Goal: Task Accomplishment & Management: Use online tool/utility

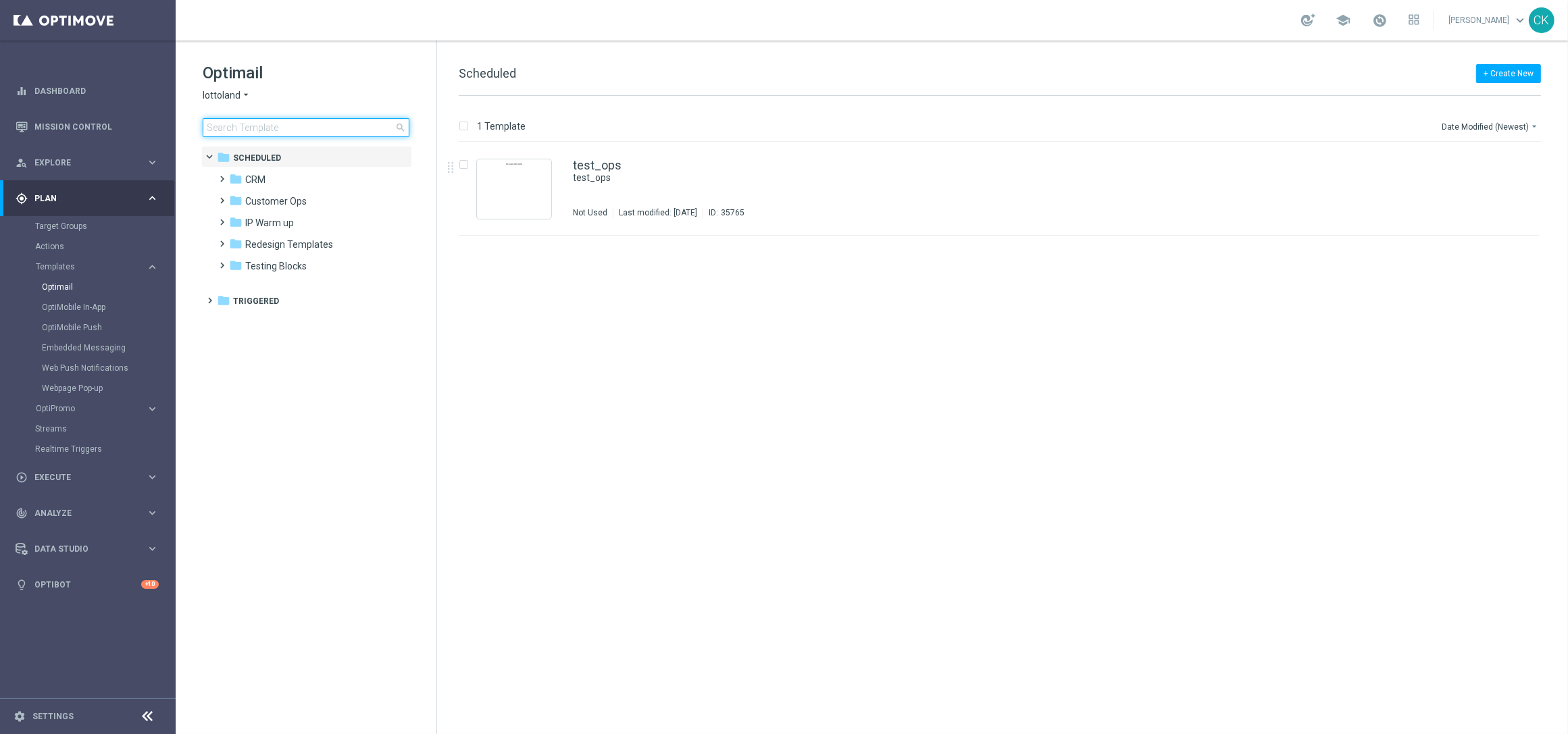
click at [313, 126] on input at bounding box center [306, 127] width 207 height 19
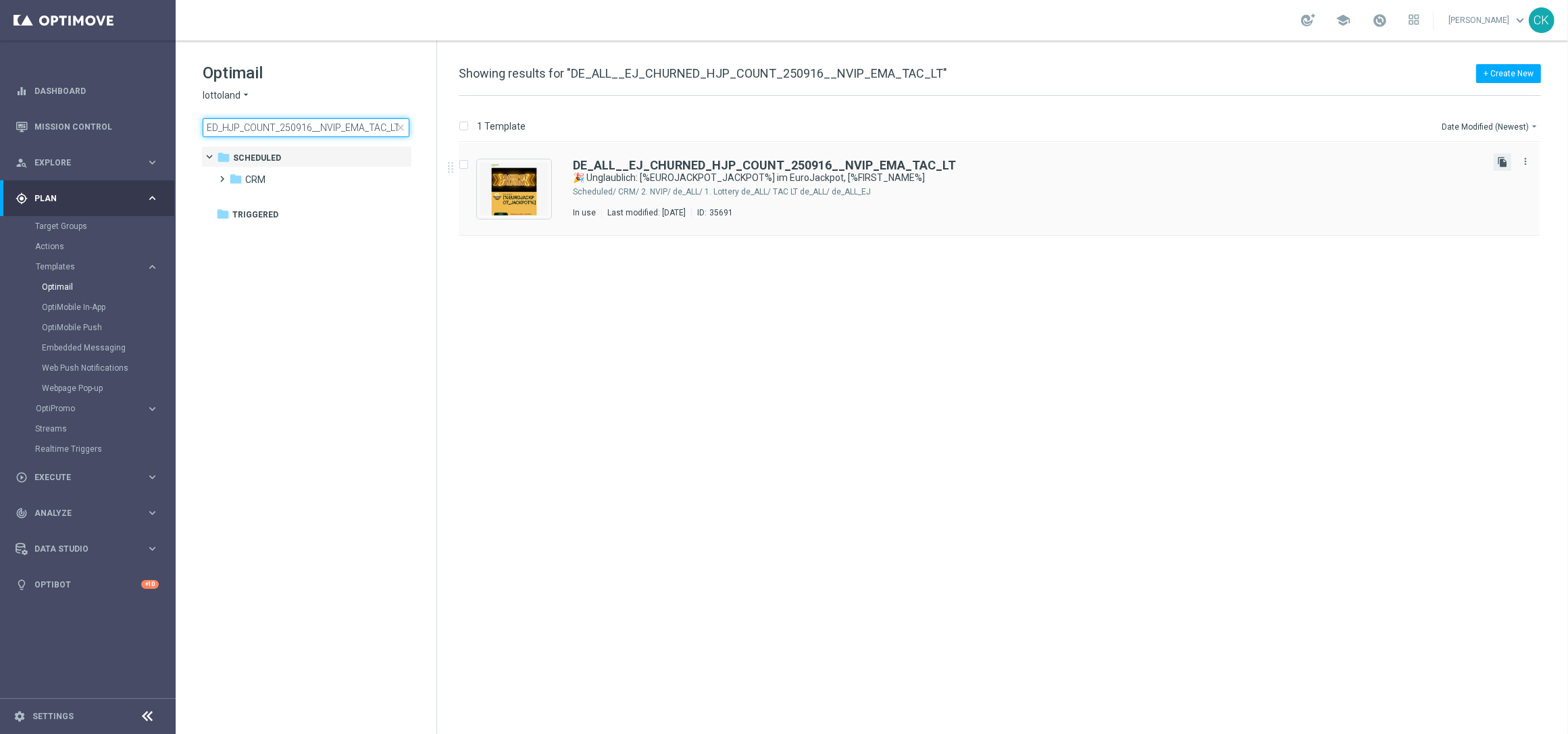
type input "DE_ALL__EJ_CHURNED_HJP_COUNT_250916__NVIP_EMA_TAC_LT"
click at [1500, 162] on icon "file_copy" at bounding box center [1502, 162] width 11 height 11
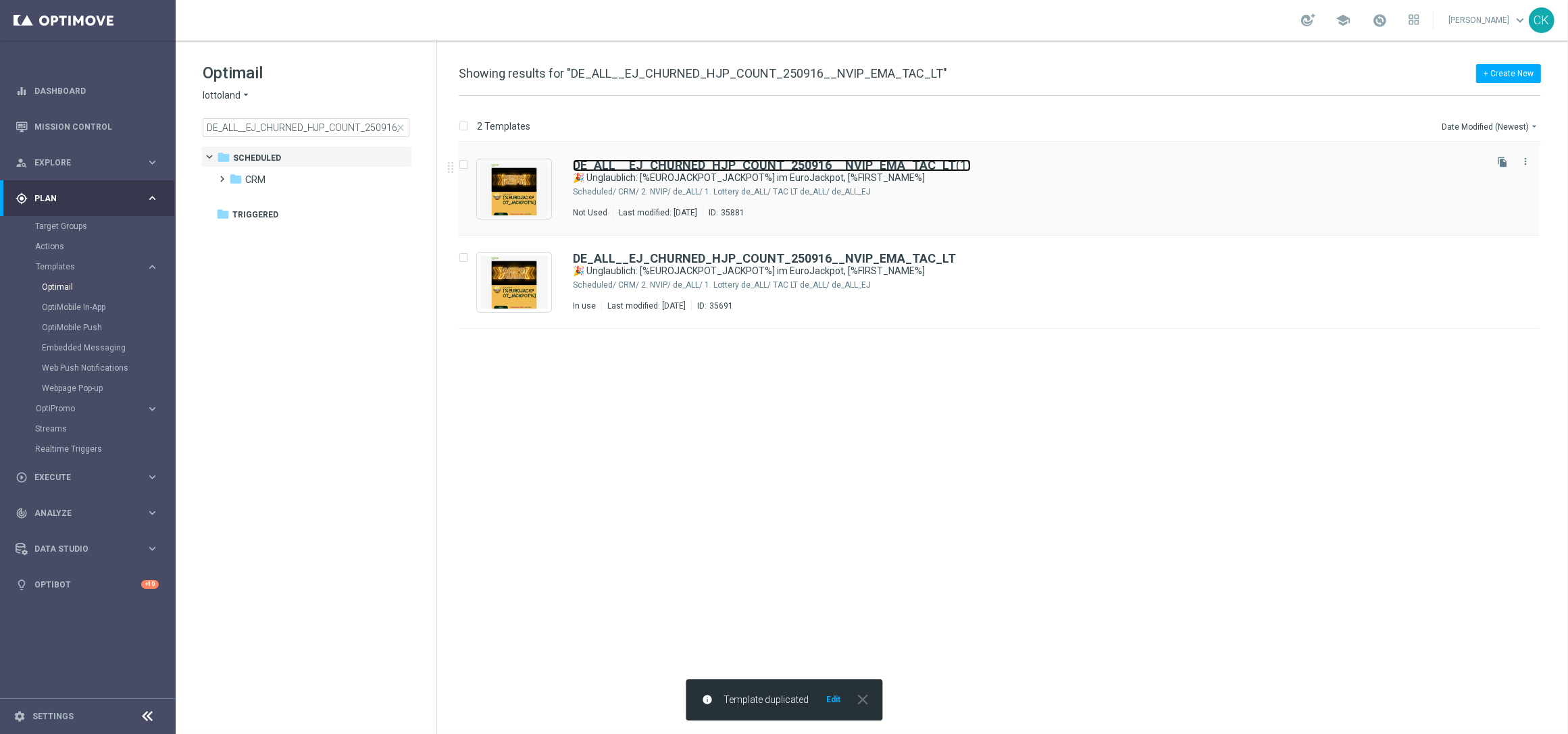
click at [718, 164] on b "DE_ALL__EJ_CHURNED_HJP_COUNT_250916__NVIP_EMA_TAC_LT" at bounding box center [764, 164] width 383 height 14
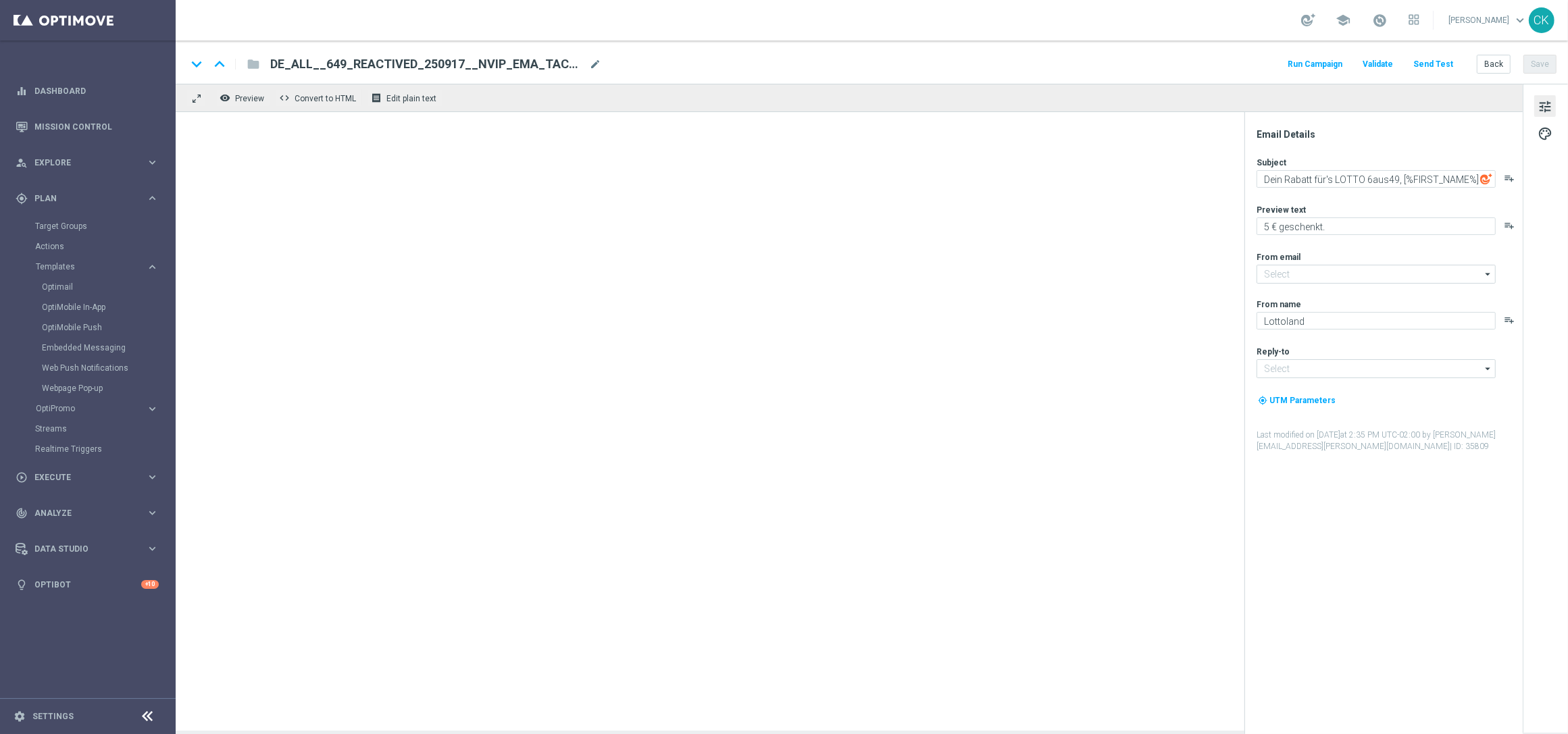
type input "[EMAIL_ADDRESS][DOMAIN_NAME]"
type textarea "🎉 Unglaublich: [%EUROJACKPOT_JACKPOT%] im EuroJackpot, [%FIRST_NAME%]"
type textarea "Hol dir jetzt dein Rabatt auf den Jackpot."
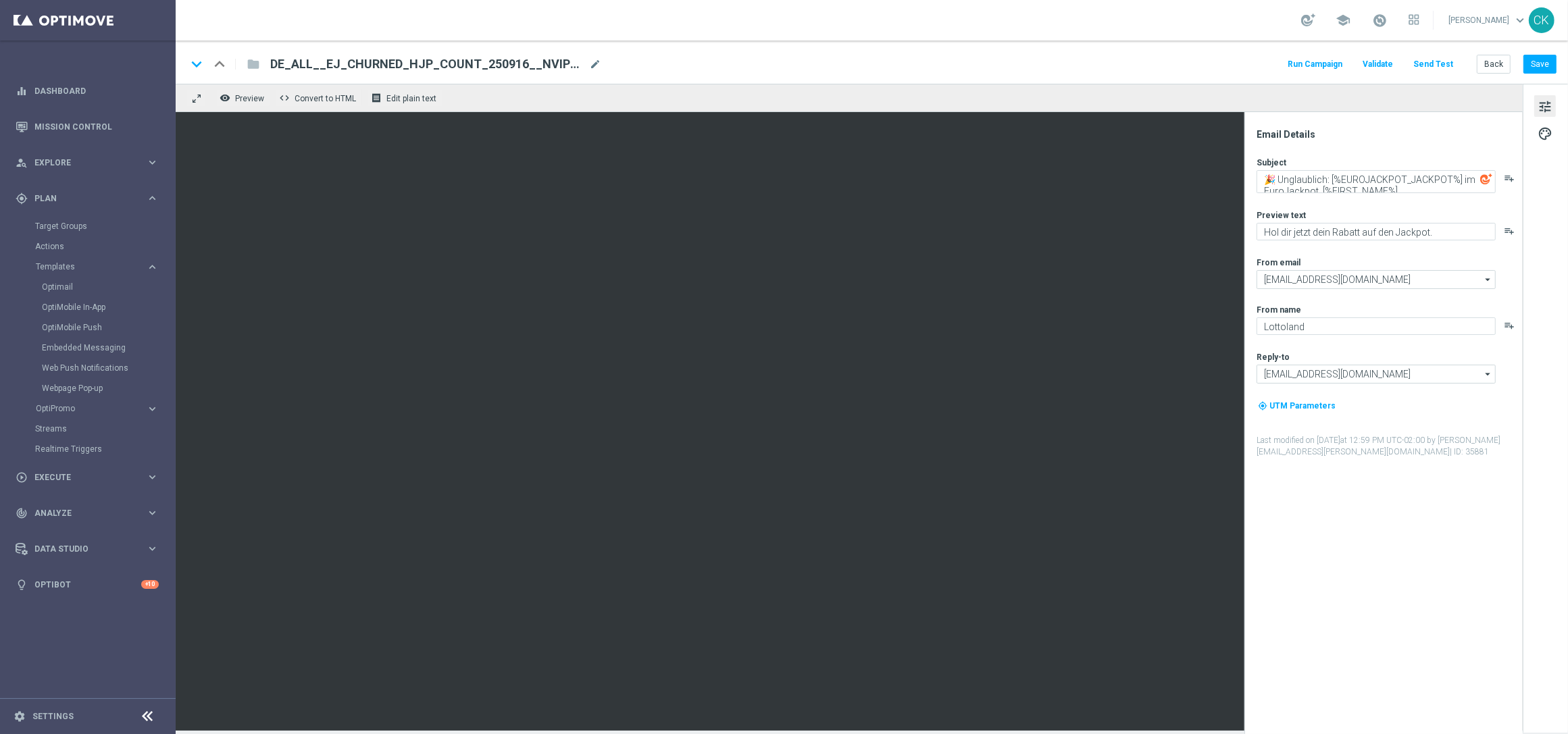
click at [595, 56] on div "DE_ALL__EJ_CHURNED_HJP_COUNT_250916__NVIP_EMA_TAC_LT(1) mode_edit" at bounding box center [435, 64] width 331 height 17
click at [594, 61] on input "DE_ALL__EJ_CHURNED_HJP_COUNT_250916__NVIP_EMA_TAC_LT(1)" at bounding box center [437, 64] width 335 height 17
click at [547, 60] on input "DE_ALL__EJ_CHURNED_HJP_COUNT_250916__NVIP_EMA_TAC_LT(1)" at bounding box center [437, 64] width 335 height 17
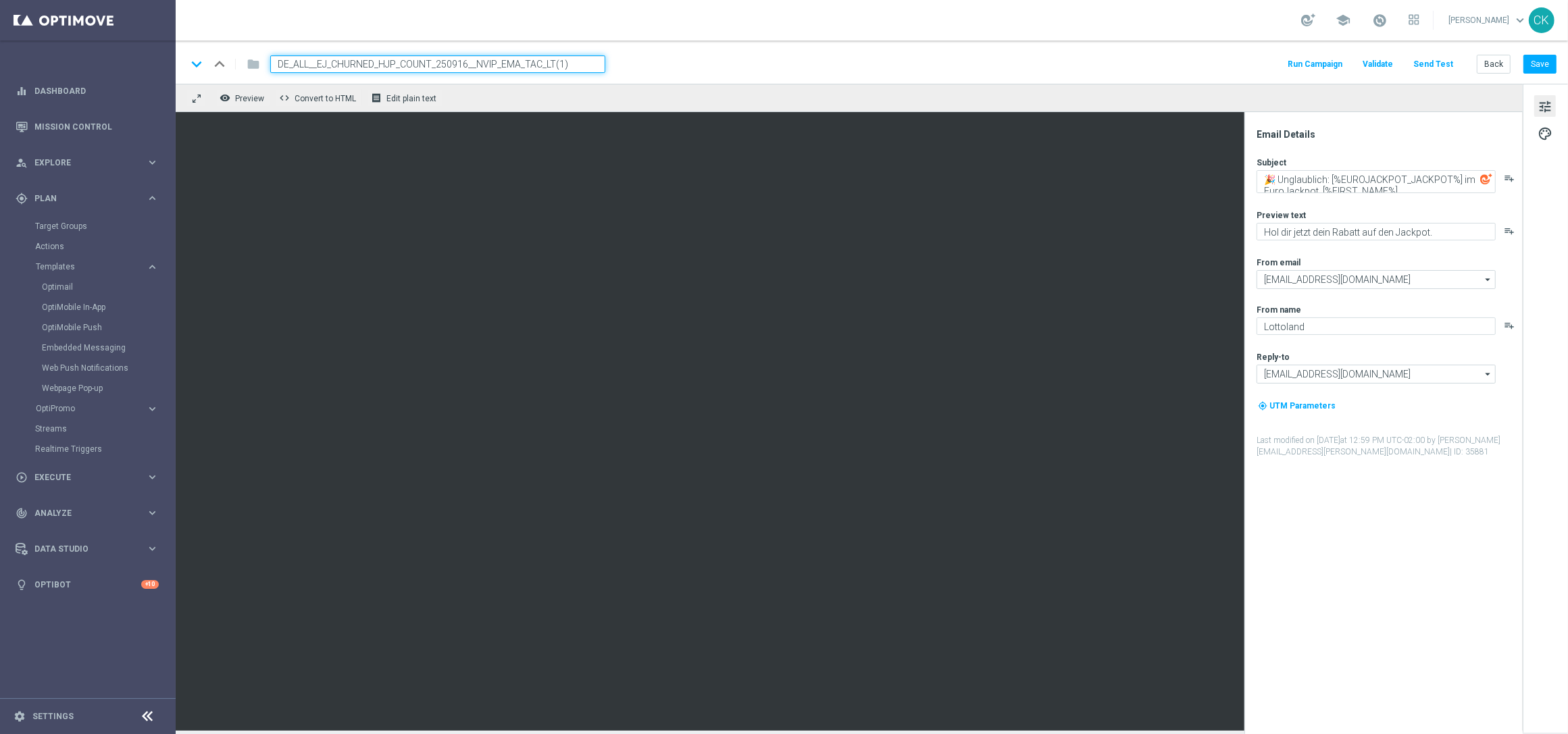
paste input "9__NVIP_EMA_TAC_LT"
type input "DE_ALL__EJ_CHURNED_HJP_COUNT_250919__NVIP_EMA_TAC_LT"
click at [668, 63] on div "keyboard_arrow_down keyboard_arrow_up folder DE_ALL__EJ_CHURNED_HJP_COUNT_25091…" at bounding box center [870, 64] width 1370 height 17
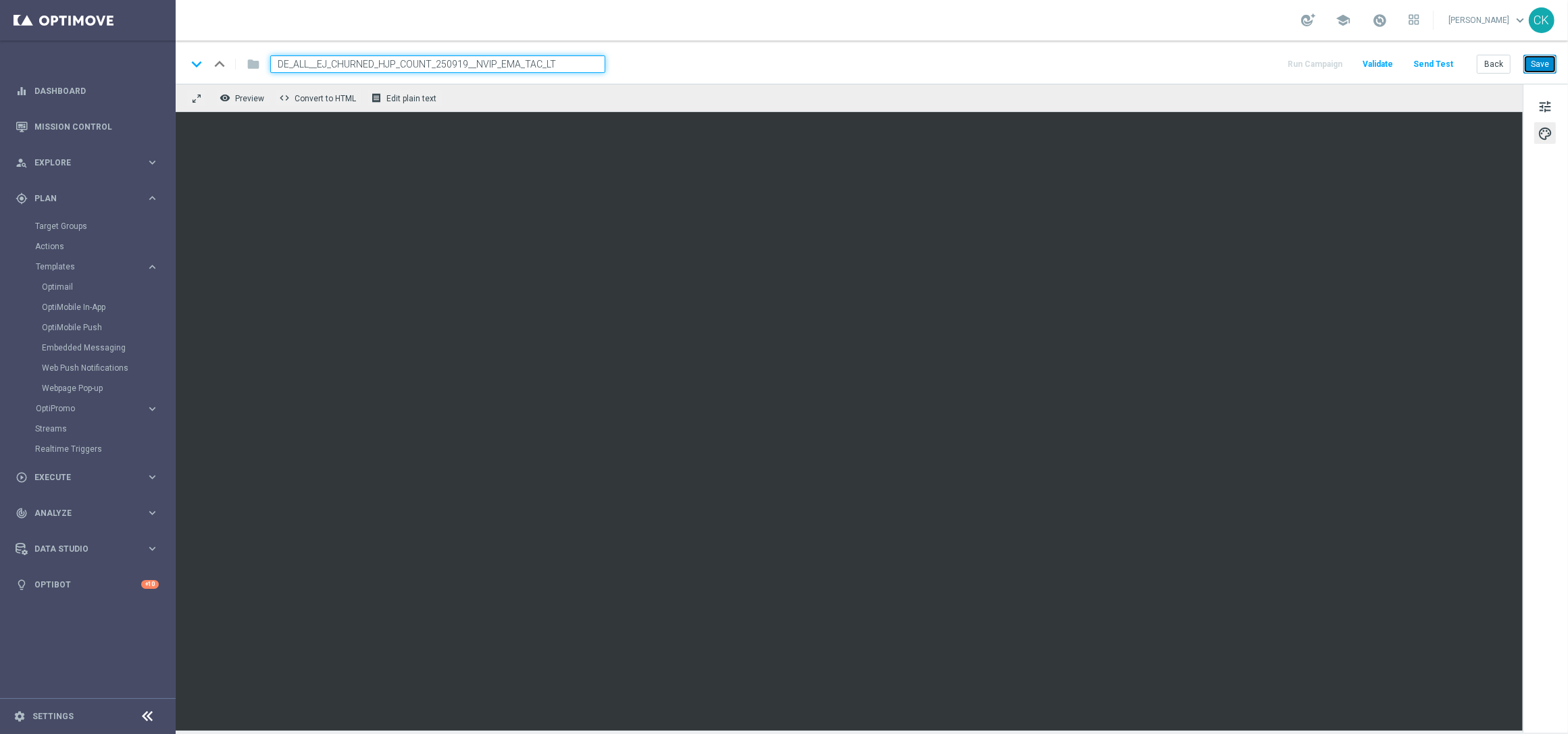
click at [1546, 67] on button "Save" at bounding box center [1540, 64] width 33 height 19
click at [1541, 62] on button "Save" at bounding box center [1540, 64] width 33 height 19
click at [1492, 61] on button "Back" at bounding box center [1493, 64] width 34 height 19
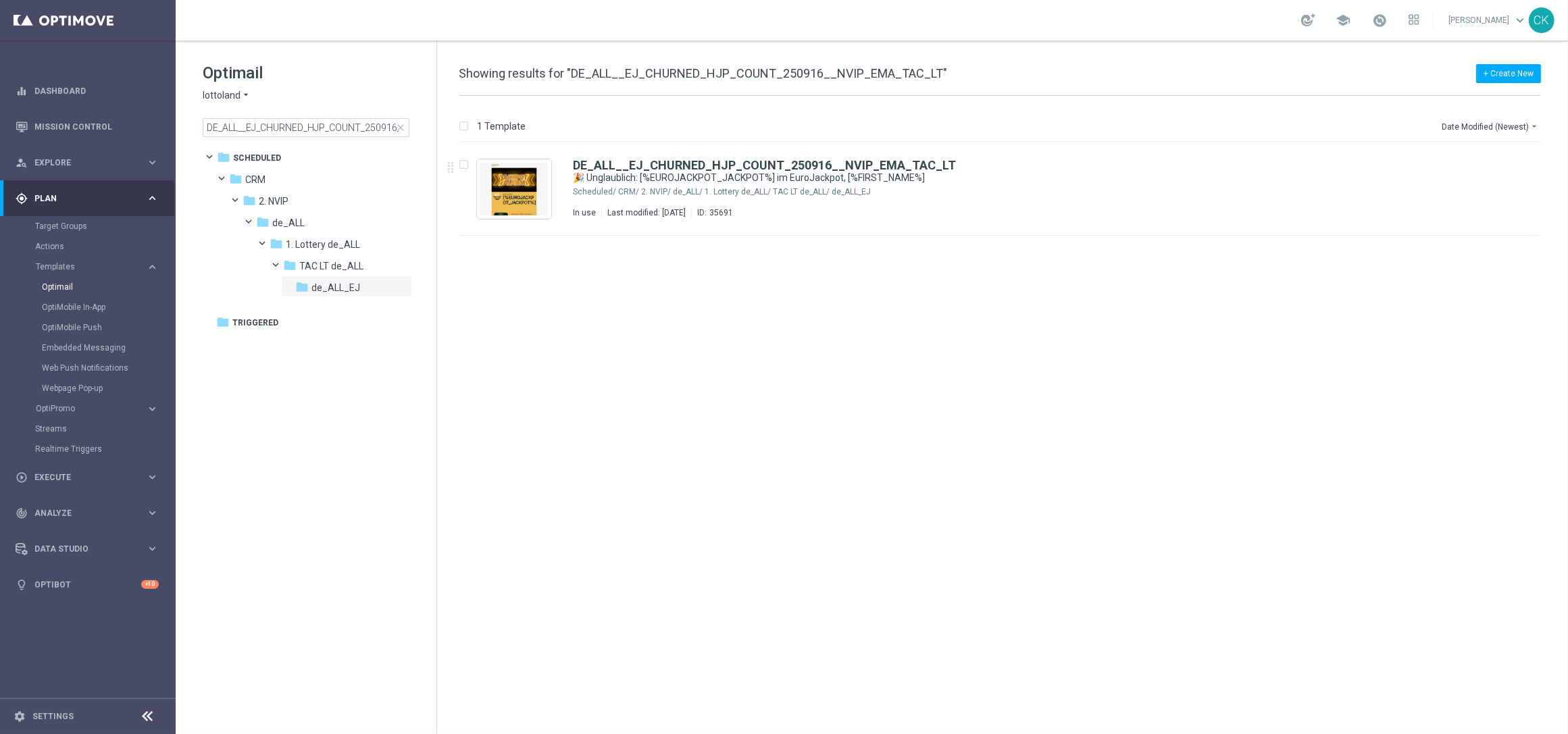
click at [403, 128] on span "close" at bounding box center [400, 127] width 11 height 11
